Goal: Task Accomplishment & Management: Use online tool/utility

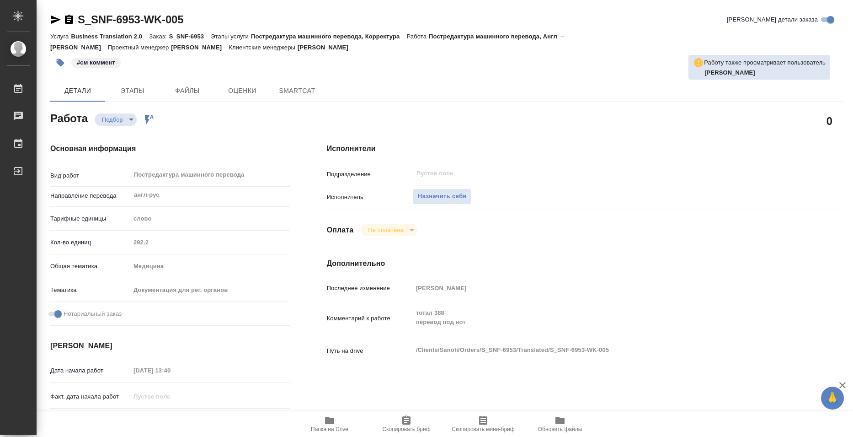
type textarea "x"
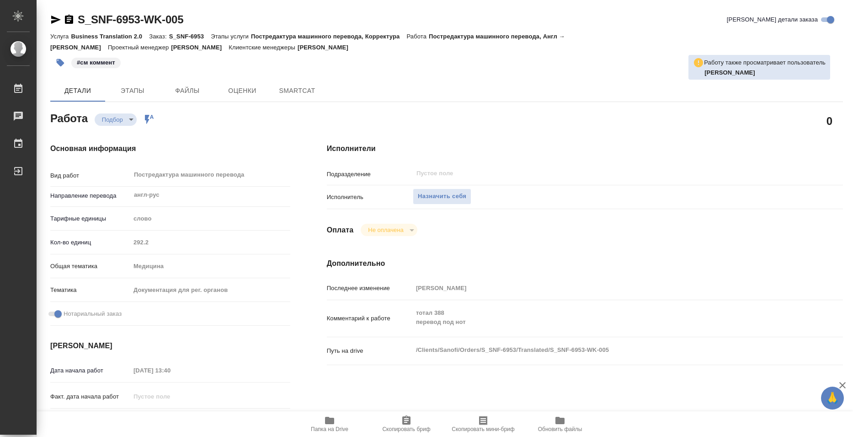
type textarea "x"
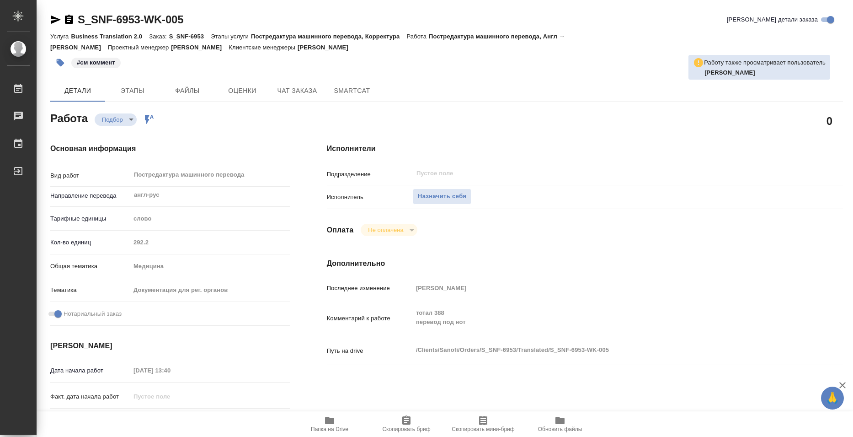
type textarea "x"
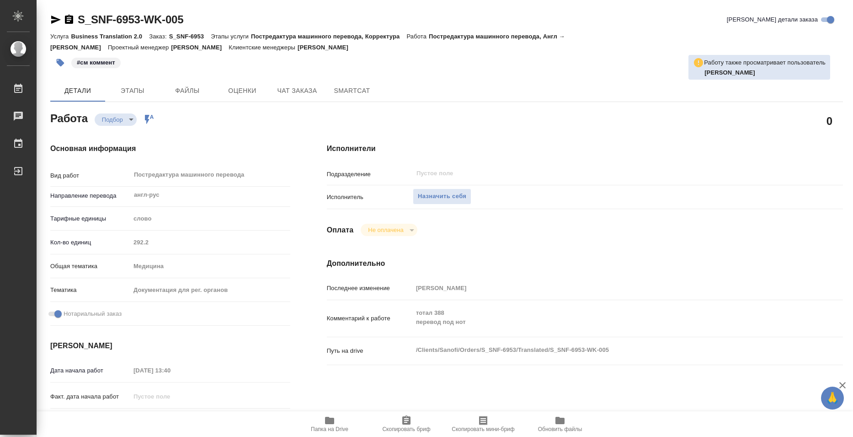
type textarea "x"
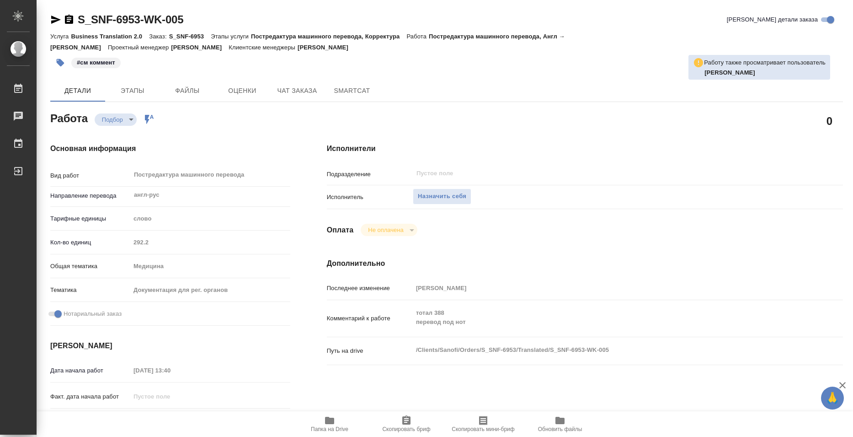
scroll to position [91, 0]
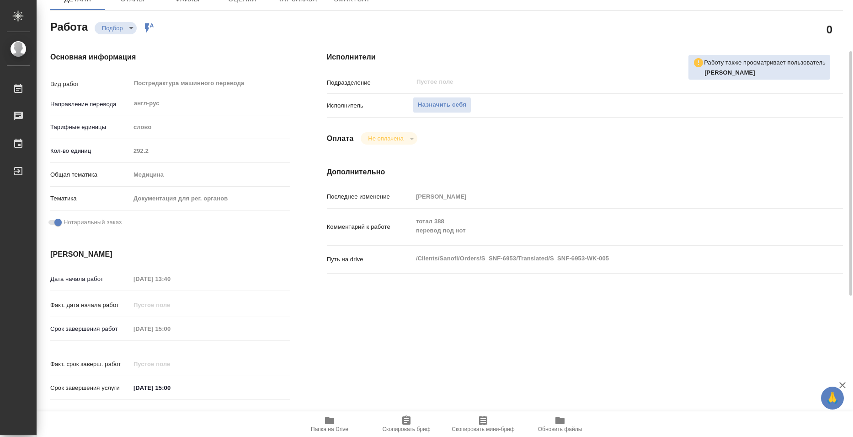
click at [318, 417] on span "Папка на Drive" at bounding box center [330, 423] width 66 height 17
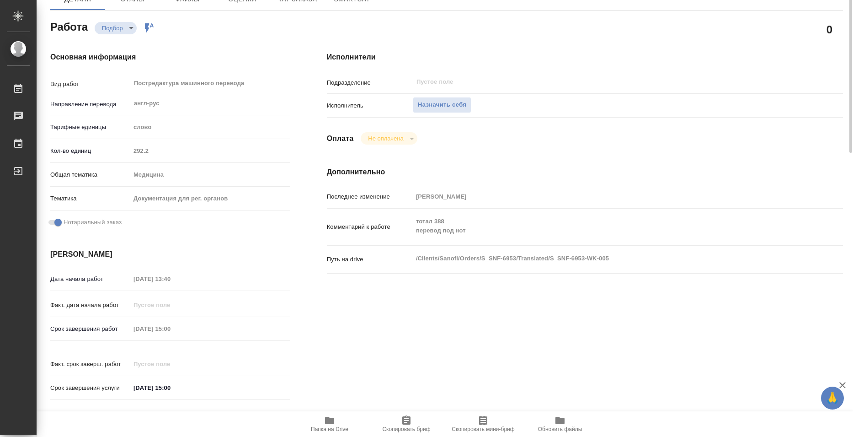
scroll to position [0, 0]
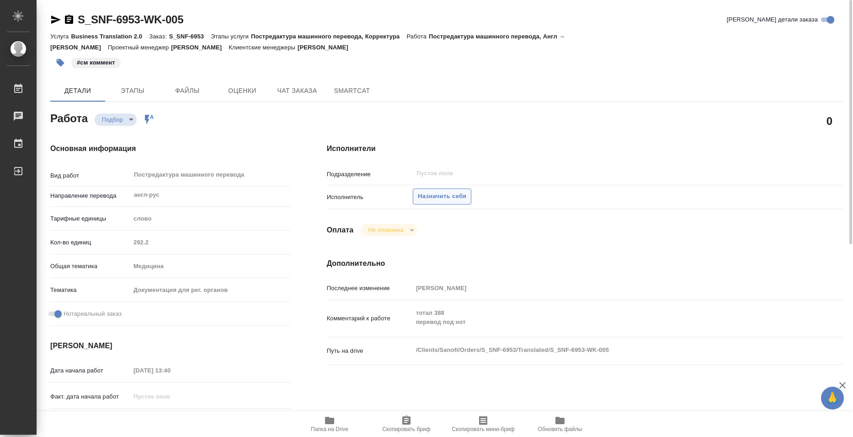
click at [439, 199] on span "Назначить себя" at bounding box center [442, 196] width 48 height 11
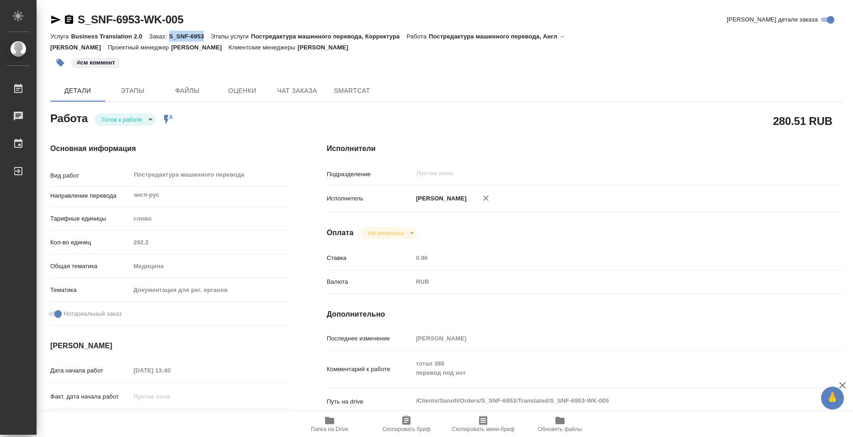
drag, startPoint x: 170, startPoint y: 37, endPoint x: 204, endPoint y: 38, distance: 34.3
click at [204, 38] on p "S_SNF-6953" at bounding box center [190, 36] width 42 height 7
copy p "S_SNF-6953"
